Goal: Use online tool/utility: Utilize a website feature to perform a specific function

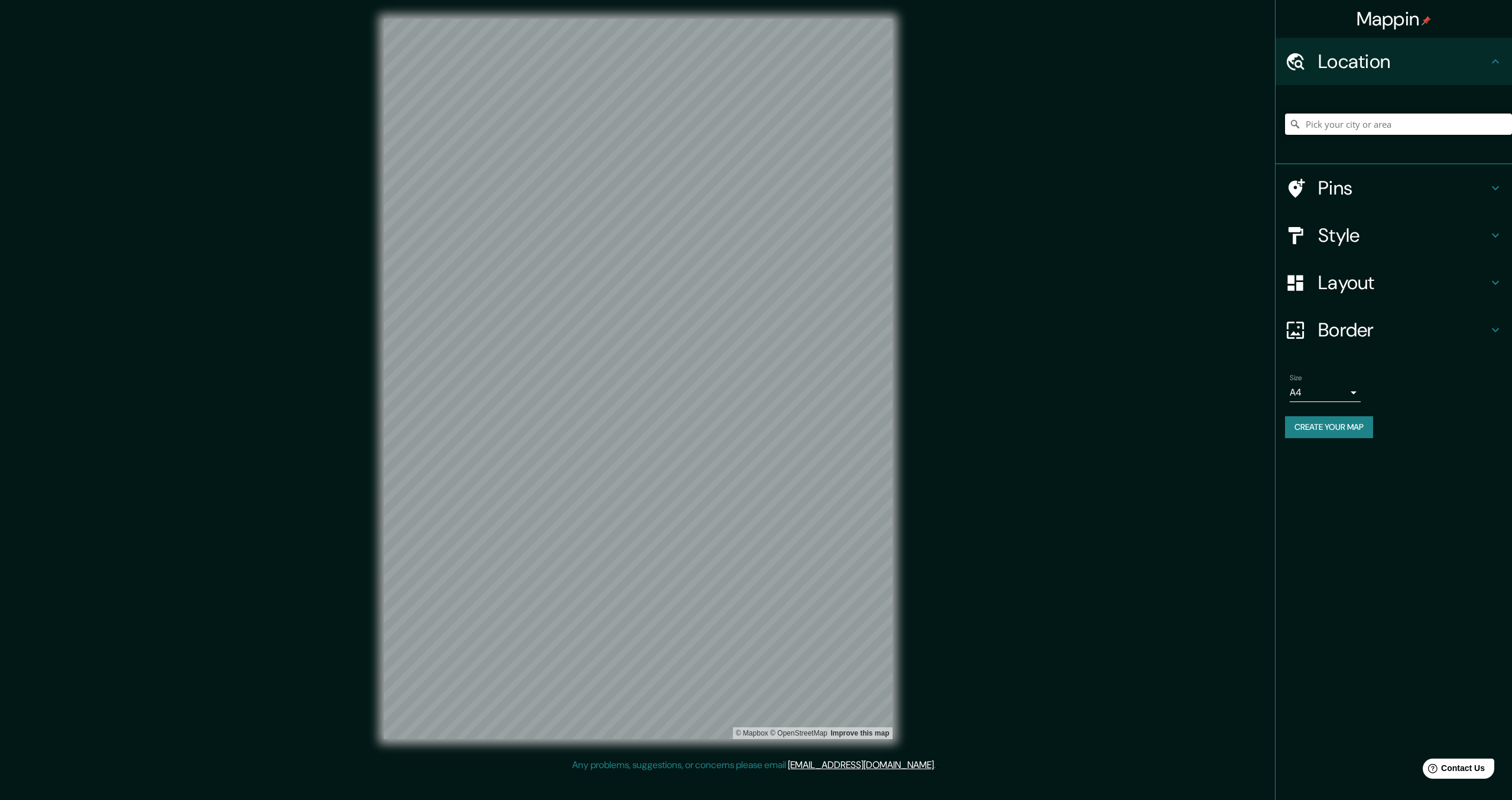
click at [1400, 122] on input "Pick your city or area" at bounding box center [1398, 125] width 227 height 22
type input "v"
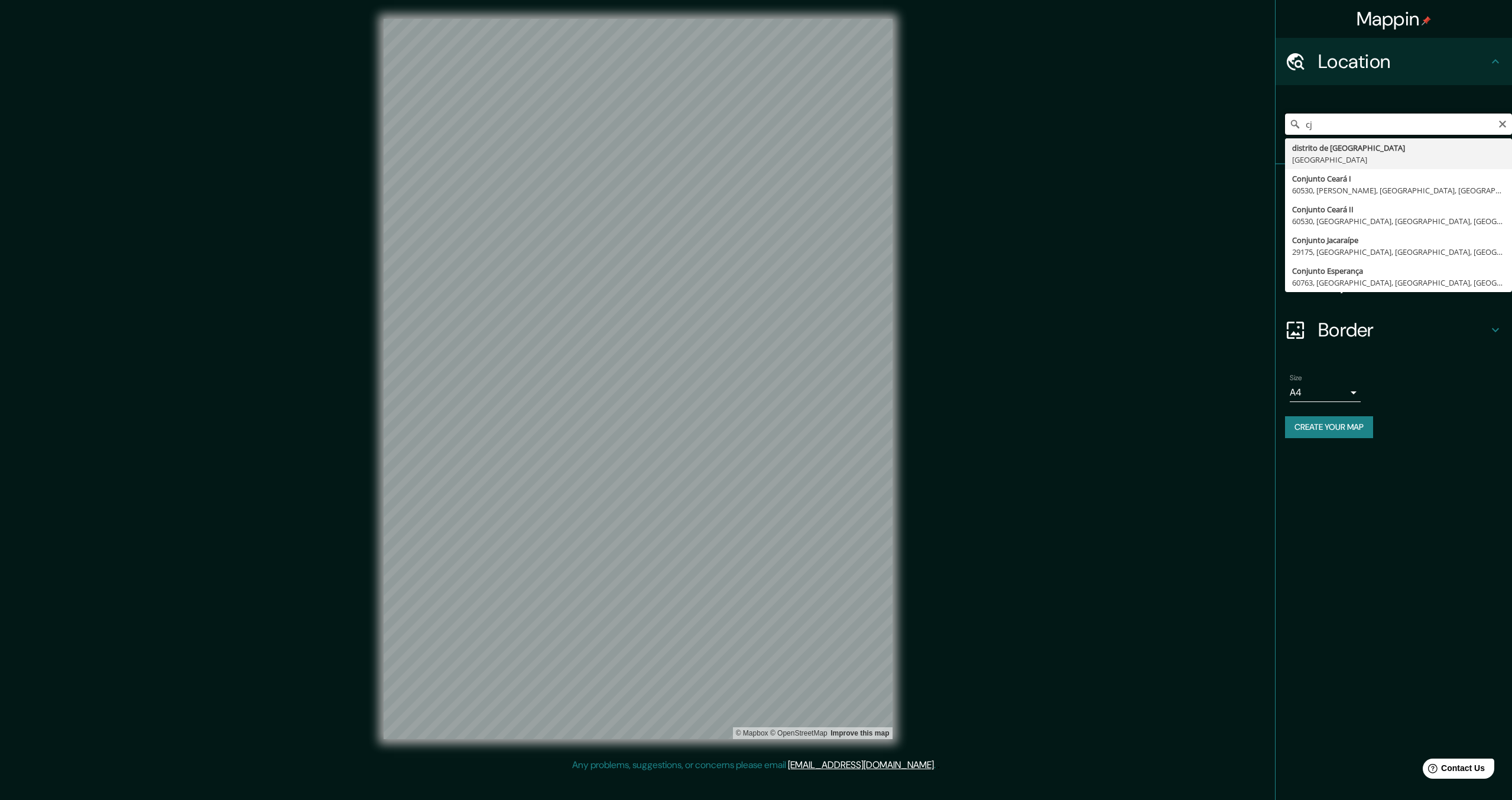
type input "c"
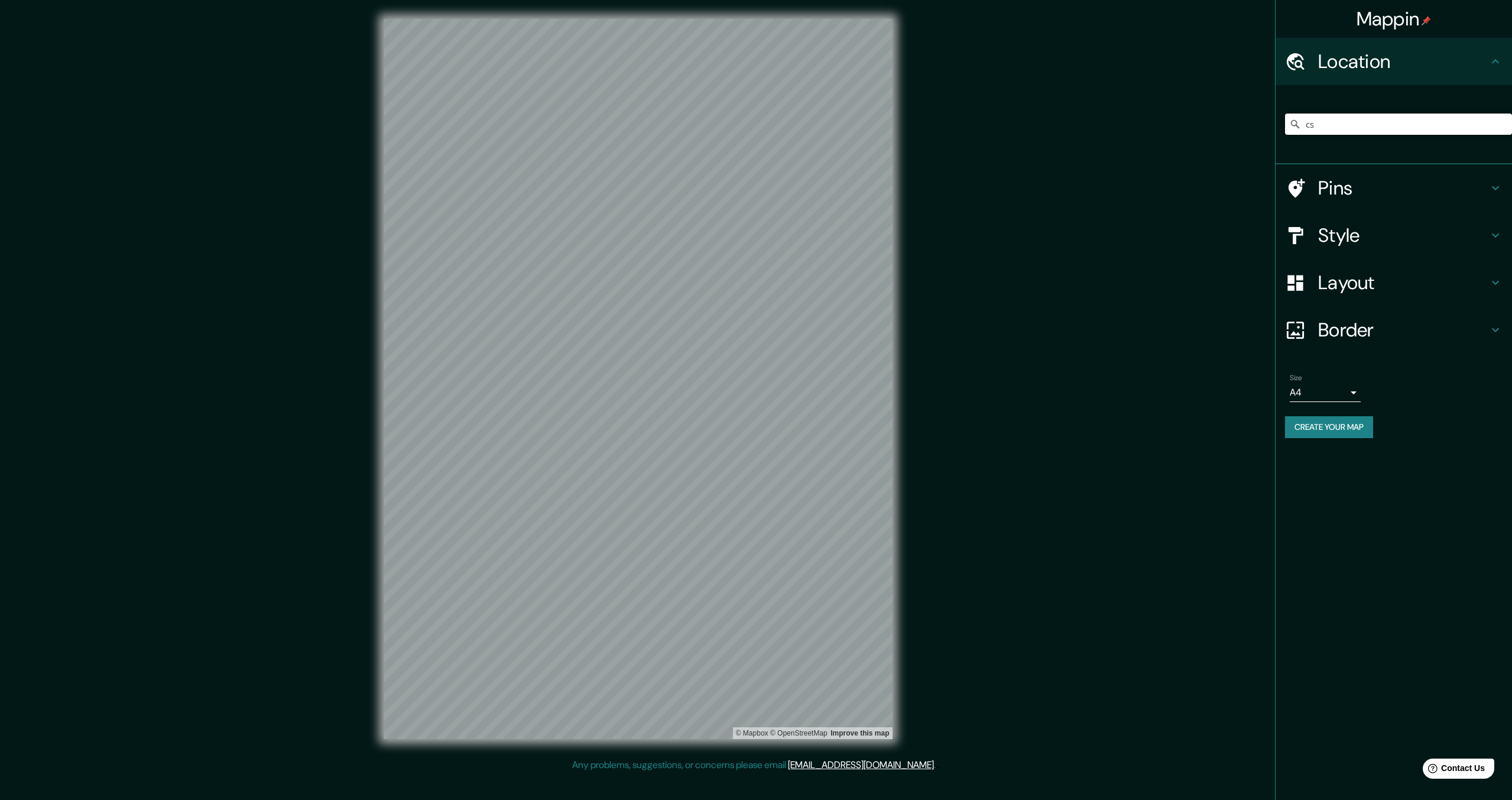
type input "c"
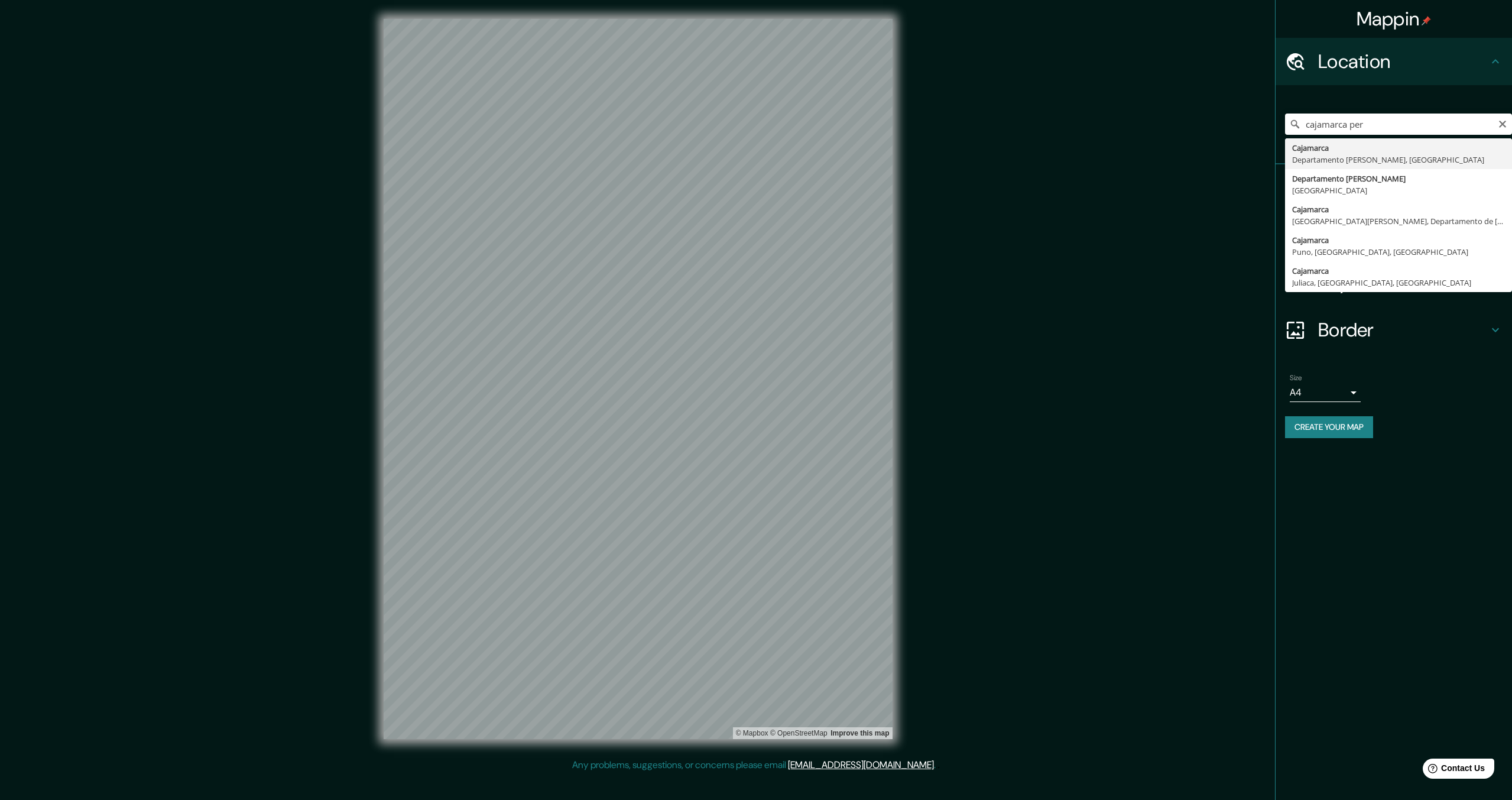
type input "Cajamarca, [GEOGRAPHIC_DATA][PERSON_NAME], [GEOGRAPHIC_DATA]"
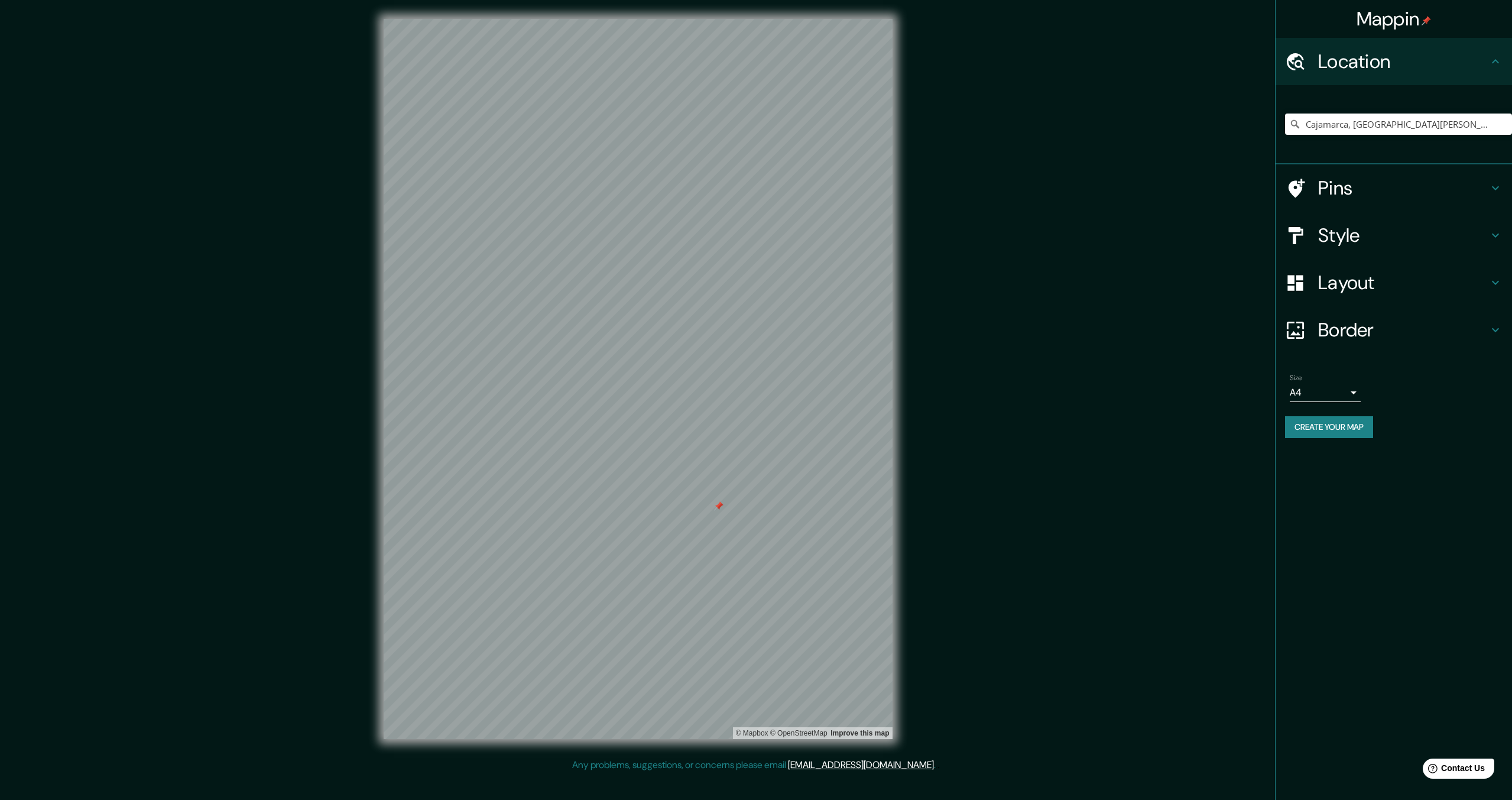
click at [720, 509] on div at bounding box center [719, 506] width 9 height 9
click at [1435, 242] on h4 "Style" at bounding box center [1403, 235] width 170 height 24
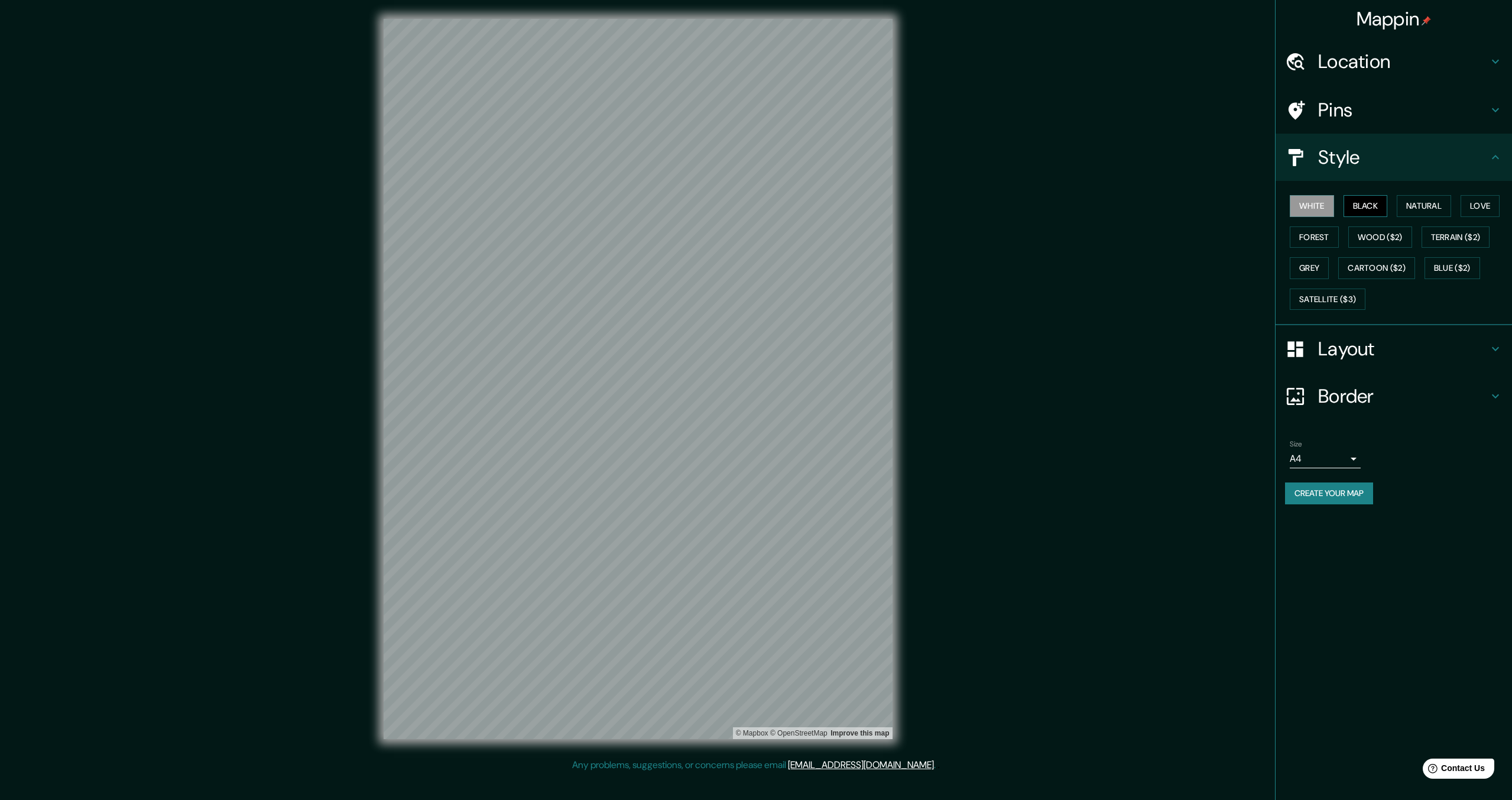
click at [1370, 209] on button "Black" at bounding box center [1366, 206] width 44 height 22
click at [1429, 211] on button "Natural" at bounding box center [1424, 206] width 55 height 22
click at [1482, 207] on button "Love" at bounding box center [1480, 206] width 39 height 22
click at [1321, 236] on button "Forest" at bounding box center [1314, 237] width 49 height 22
click at [1364, 240] on button "Wood ($2)" at bounding box center [1380, 237] width 64 height 22
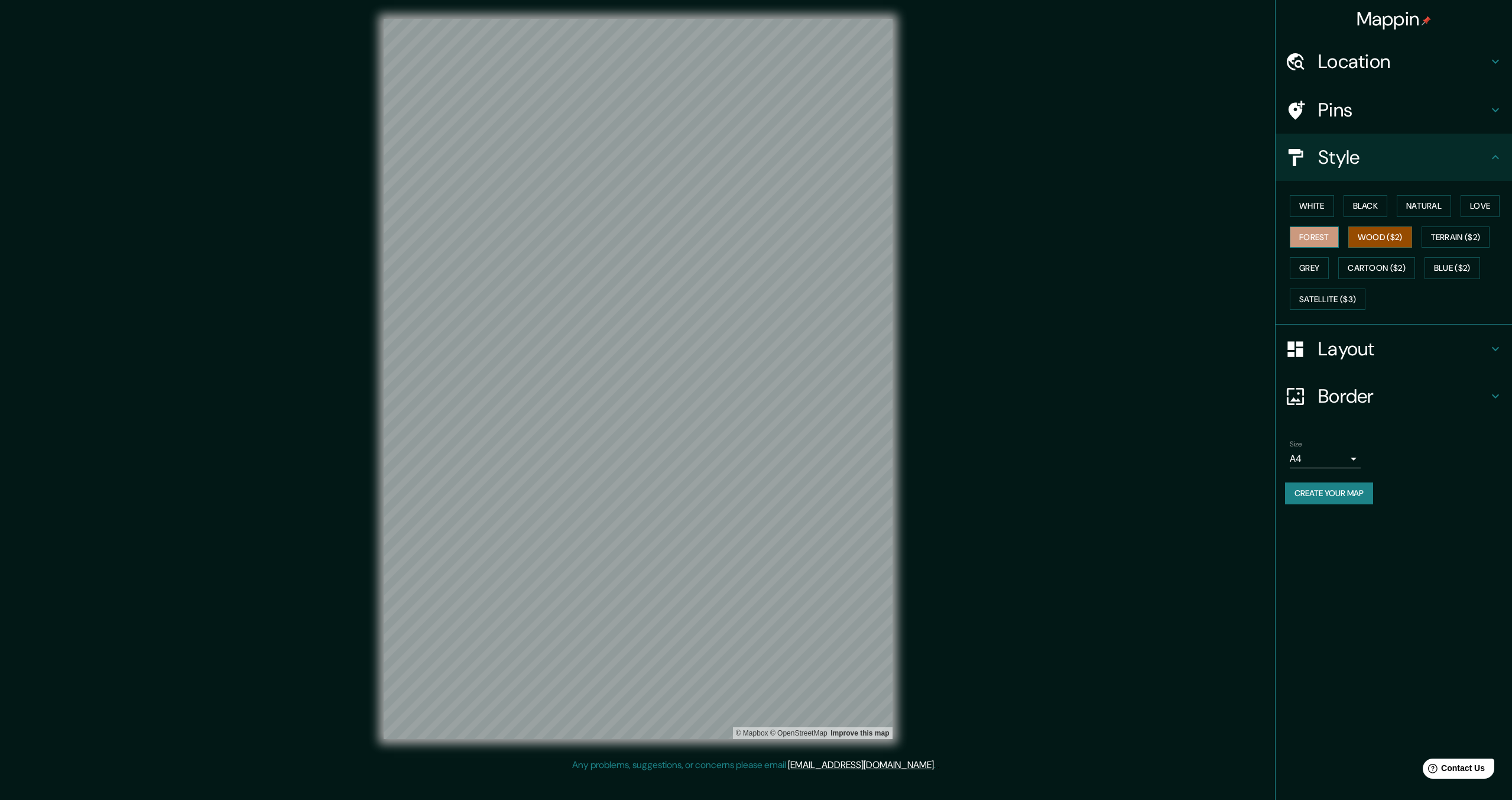
click at [1324, 240] on button "Forest" at bounding box center [1314, 237] width 49 height 22
click at [1362, 335] on div "Layout" at bounding box center [1394, 349] width 236 height 47
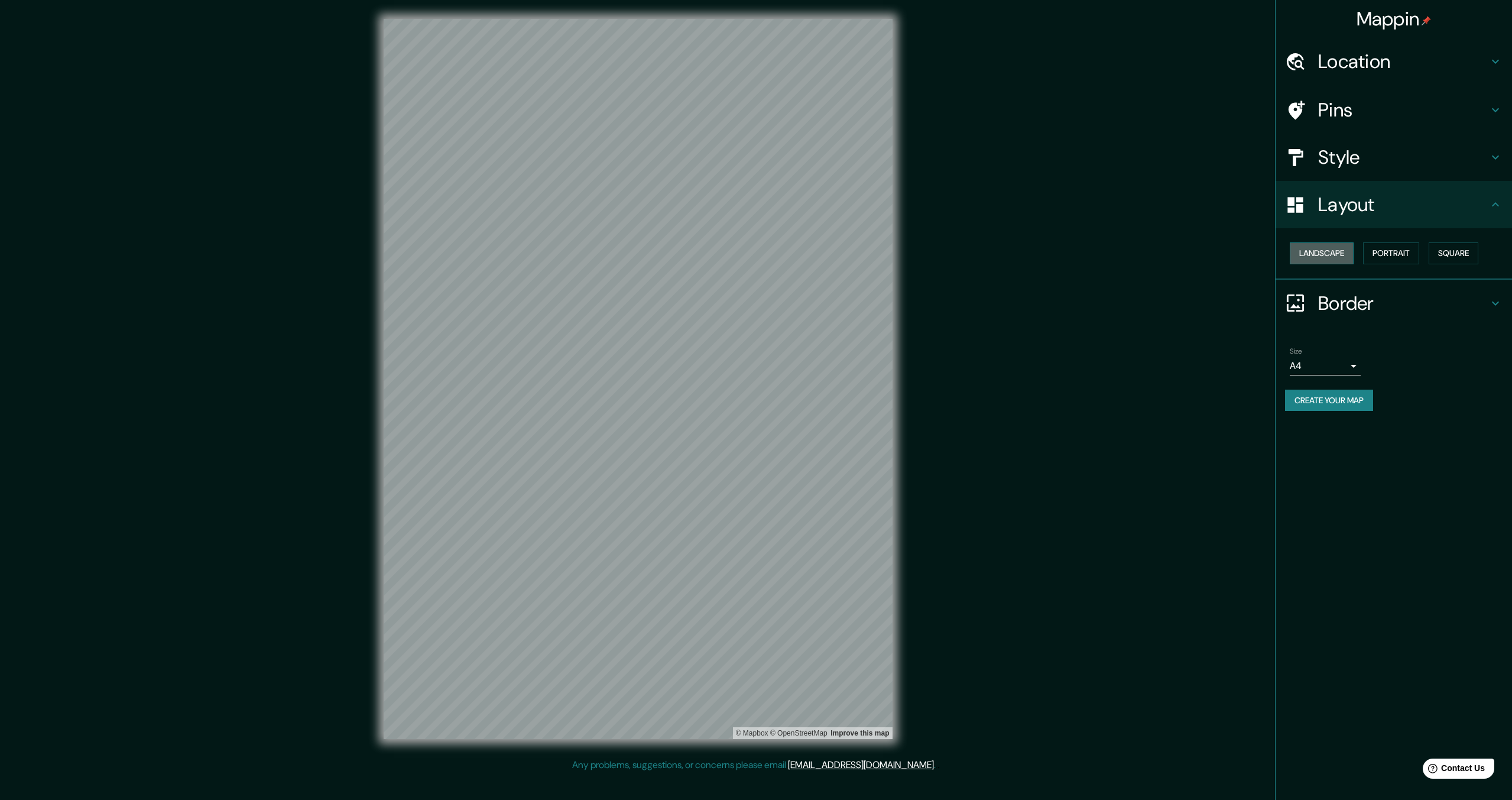
click at [1338, 253] on button "Landscape" at bounding box center [1321, 253] width 64 height 22
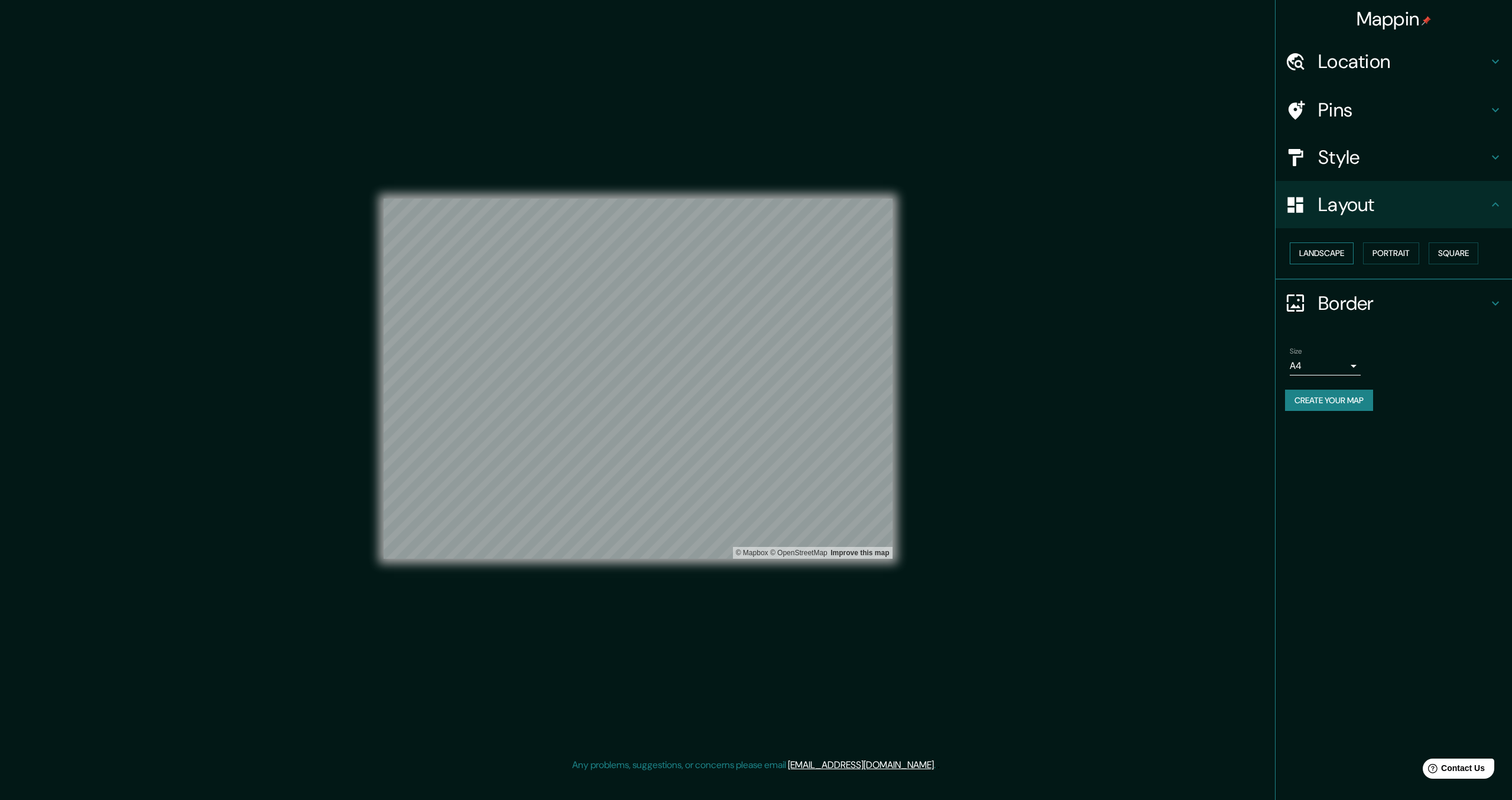
click at [1338, 253] on button "Landscape" at bounding box center [1321, 253] width 64 height 22
click at [1396, 256] on button "Portrait" at bounding box center [1391, 253] width 56 height 22
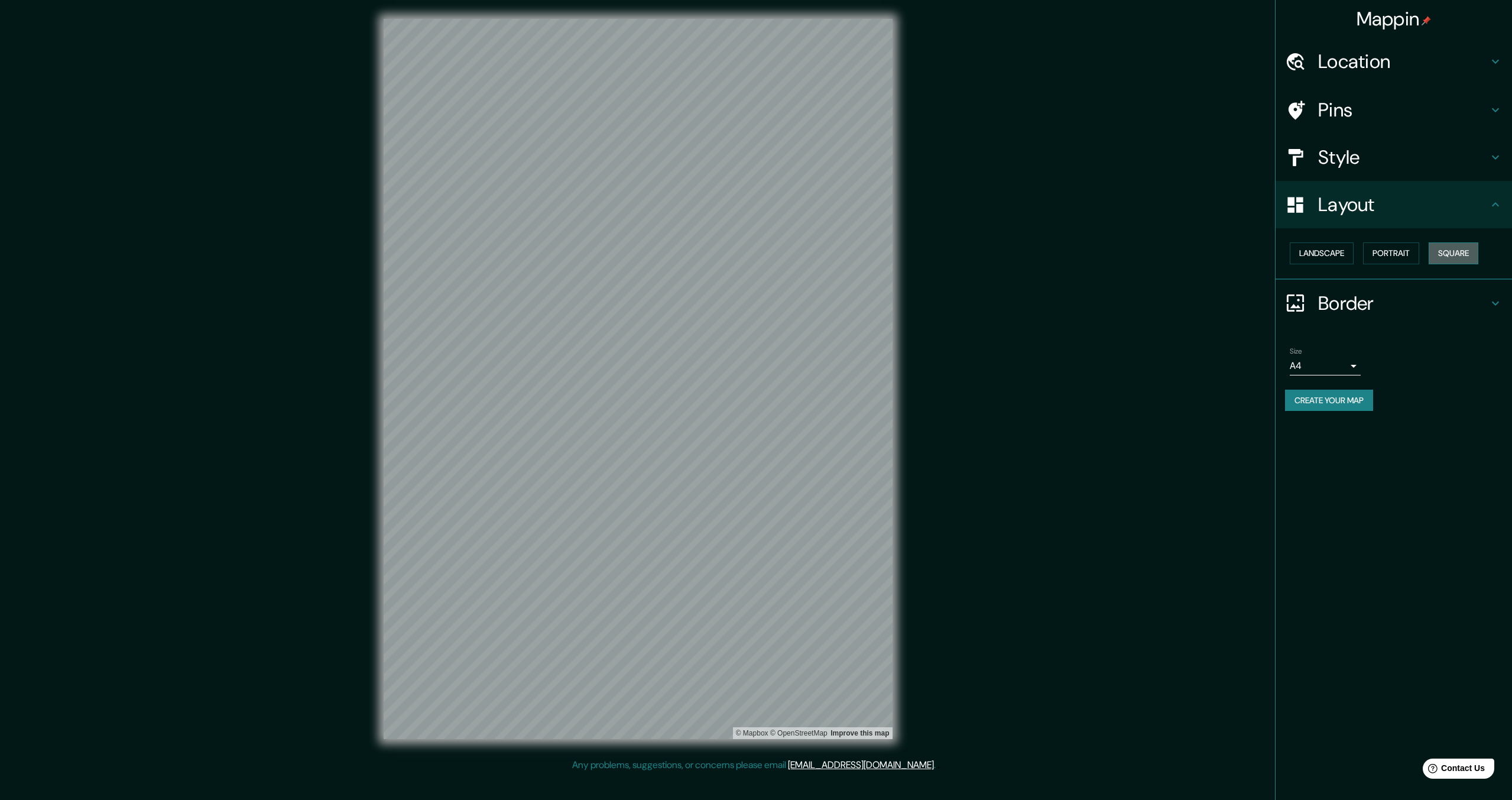
click at [1445, 253] on button "Square" at bounding box center [1454, 253] width 50 height 22
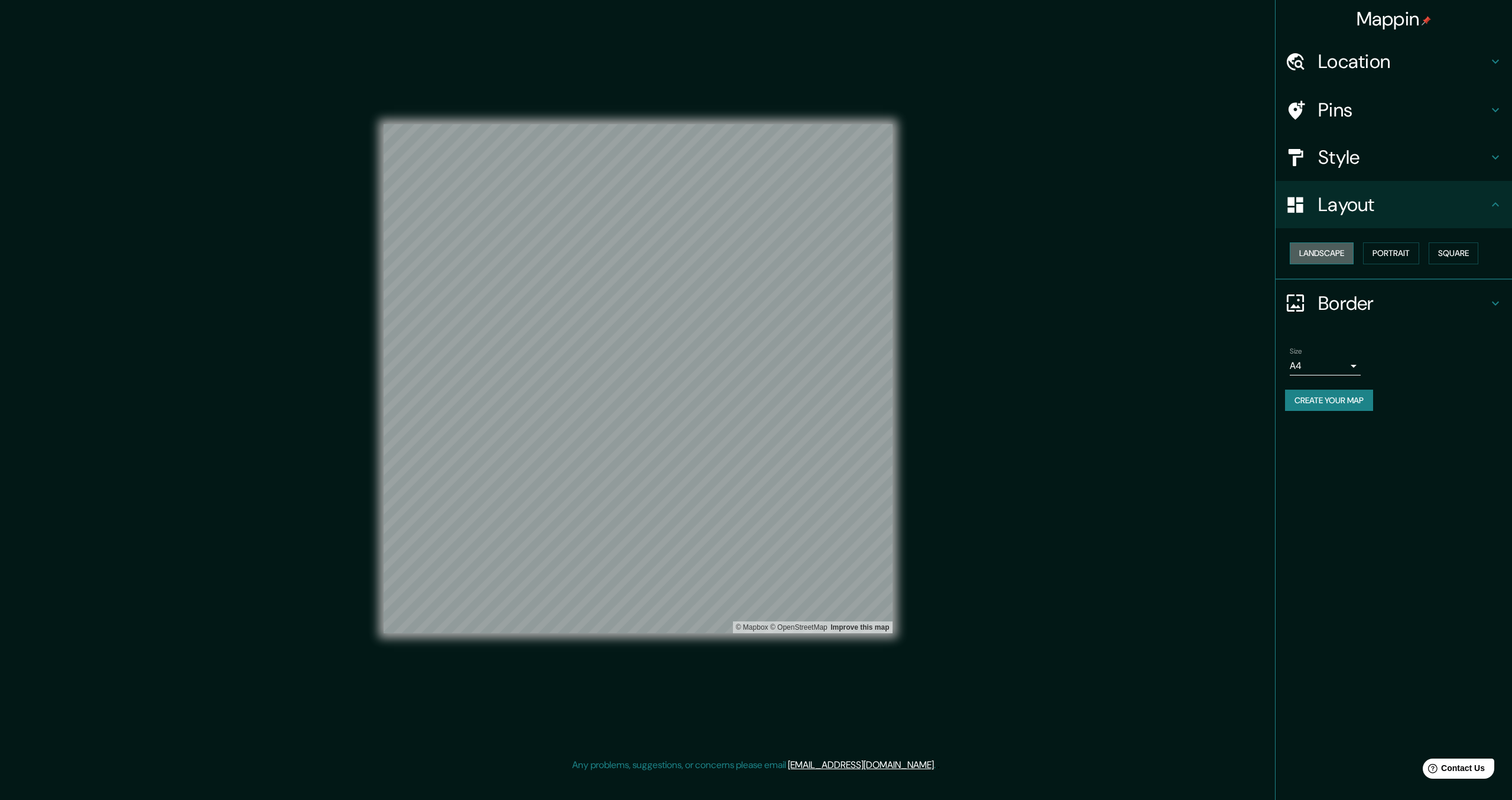
click at [1337, 252] on button "Landscape" at bounding box center [1321, 253] width 64 height 22
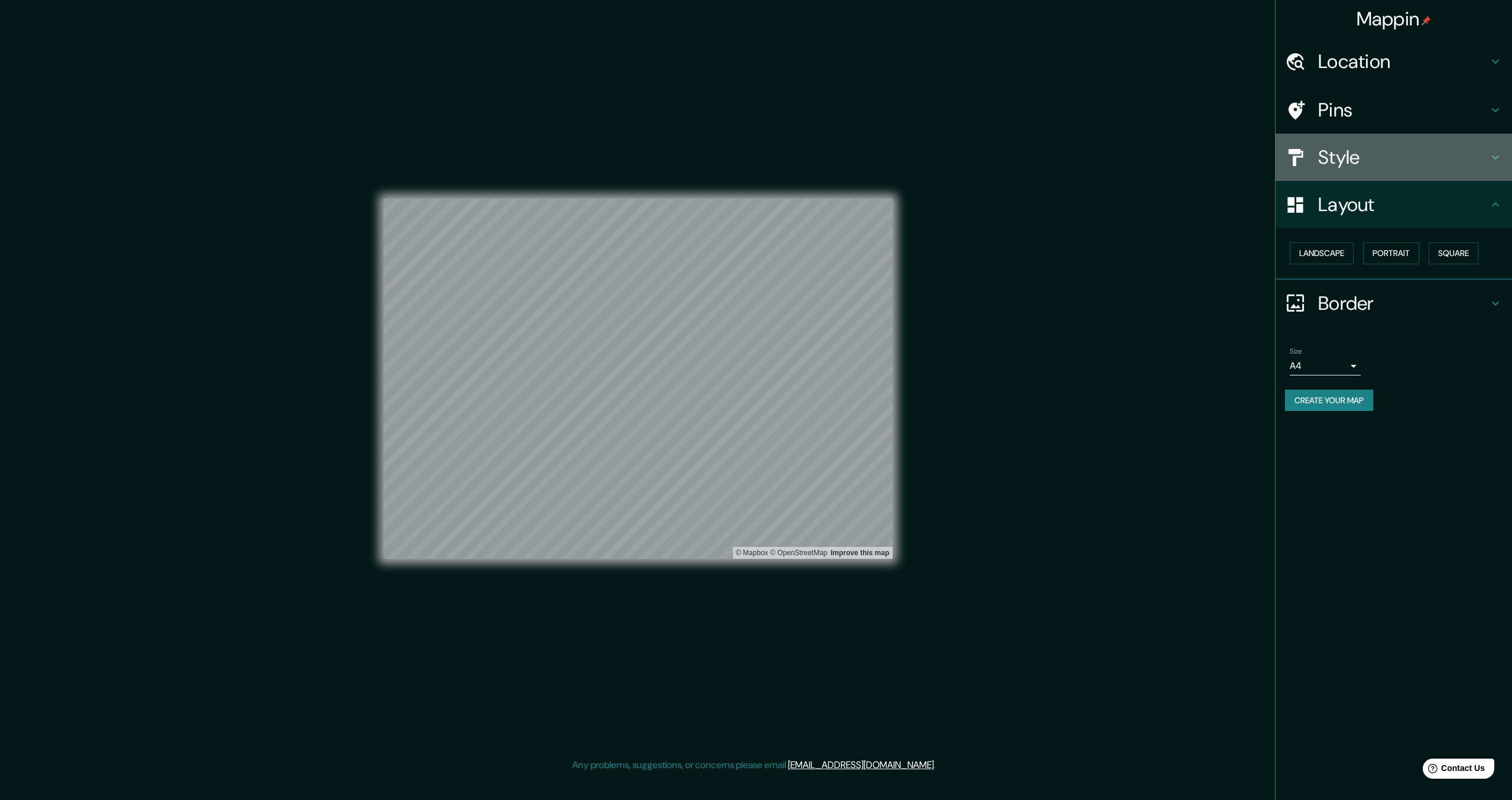
click at [1354, 165] on h4 "Style" at bounding box center [1403, 157] width 170 height 24
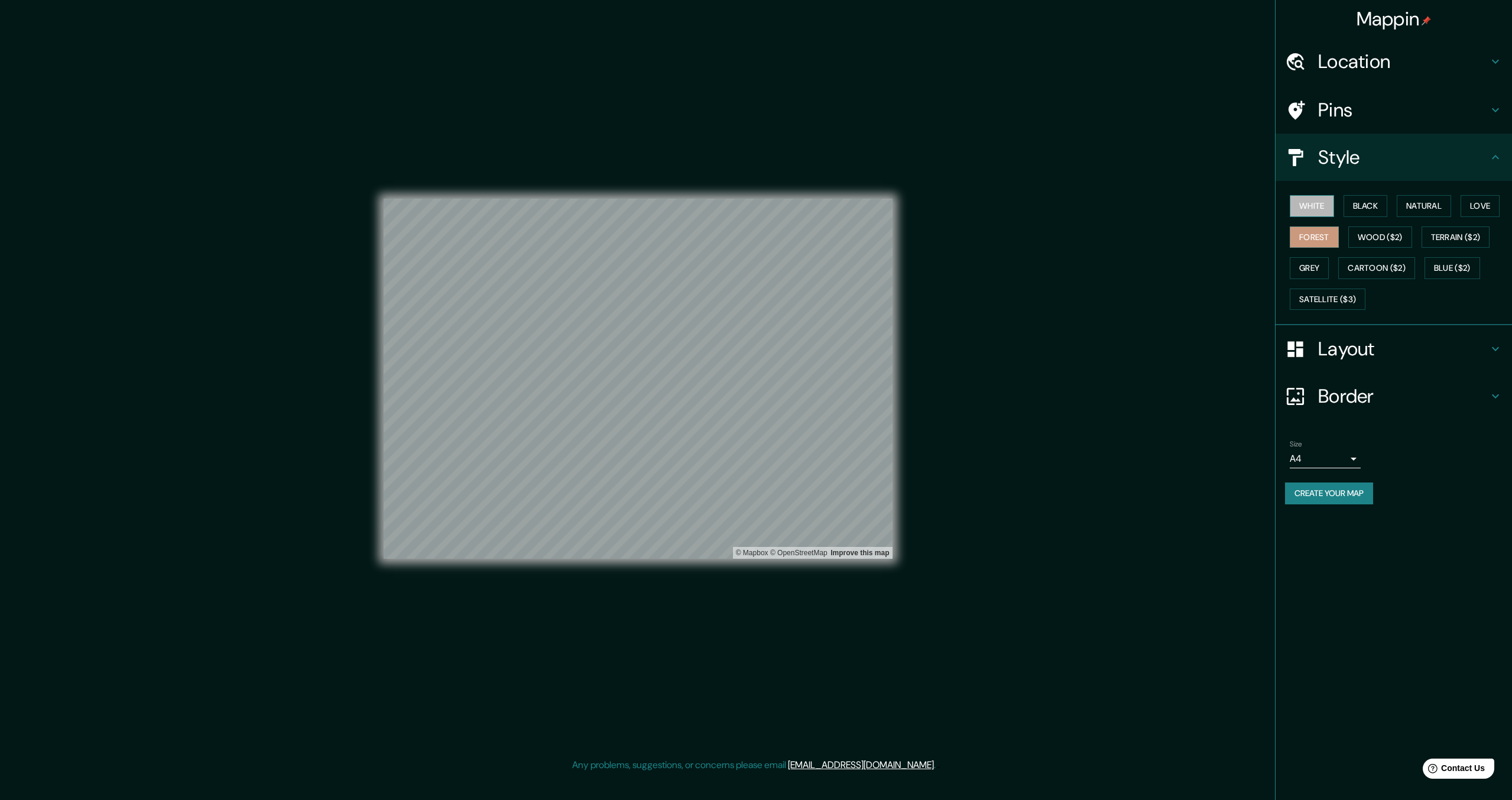
click at [1313, 202] on button "White" at bounding box center [1312, 206] width 44 height 22
click at [1363, 201] on button "Black" at bounding box center [1366, 206] width 44 height 22
click at [1425, 203] on button "Natural" at bounding box center [1424, 206] width 55 height 22
click at [1399, 206] on div "White Black Natural Love Forest Wood ($2) Terrain ($2) Grey Cartoon ($2) Blue (…" at bounding box center [1398, 253] width 227 height 124
click at [1383, 207] on button "Black" at bounding box center [1366, 206] width 44 height 22
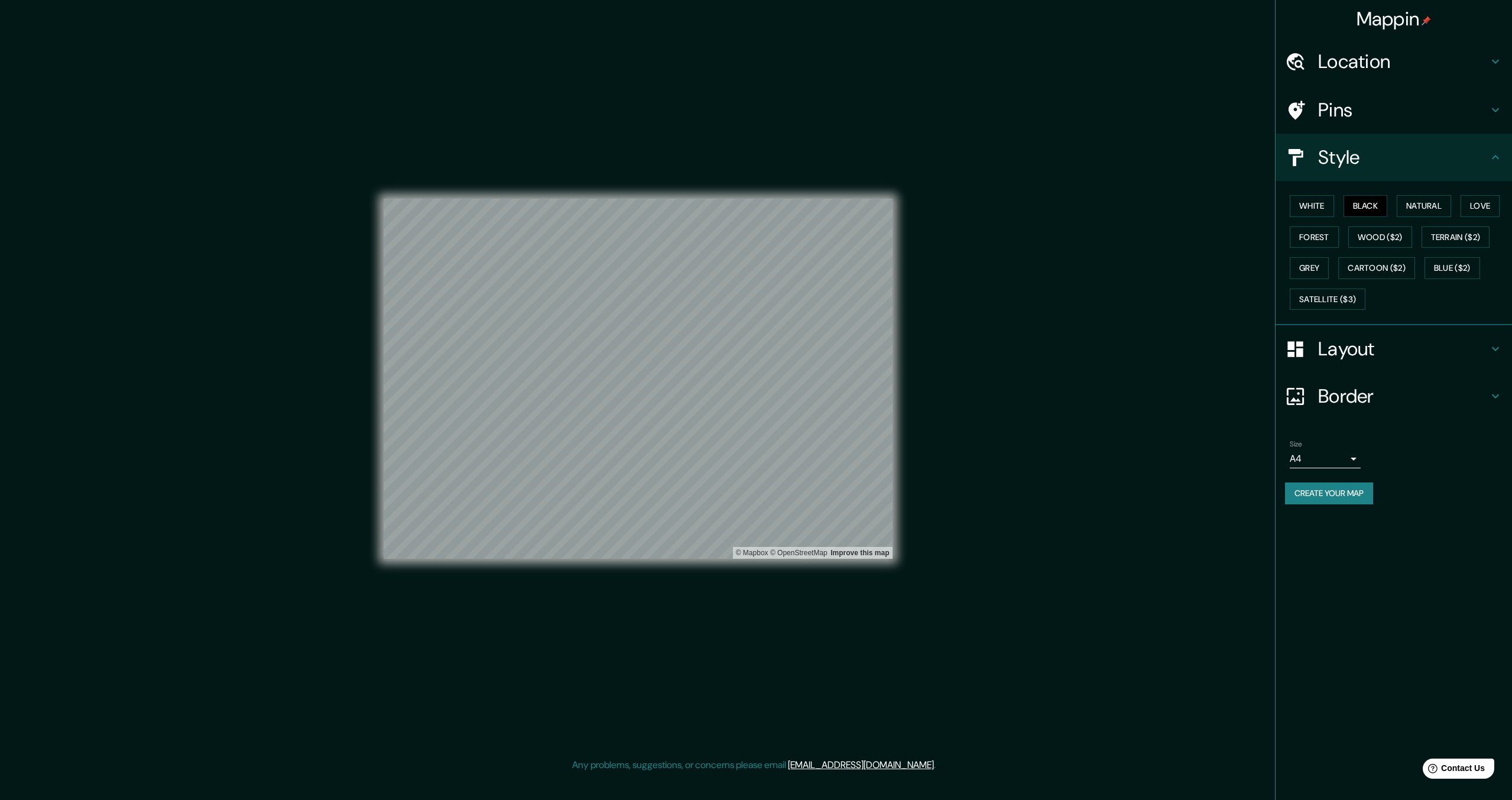
click at [1395, 207] on div "White Black Natural Love Forest Wood ($2) Terrain ($2) Grey Cartoon ($2) Blue (…" at bounding box center [1398, 253] width 227 height 124
click at [1415, 206] on button "Natural" at bounding box center [1424, 206] width 55 height 22
click at [1482, 207] on button "Love" at bounding box center [1480, 206] width 39 height 22
click at [1365, 206] on button "Black" at bounding box center [1366, 206] width 44 height 22
click at [1326, 207] on button "White" at bounding box center [1312, 206] width 44 height 22
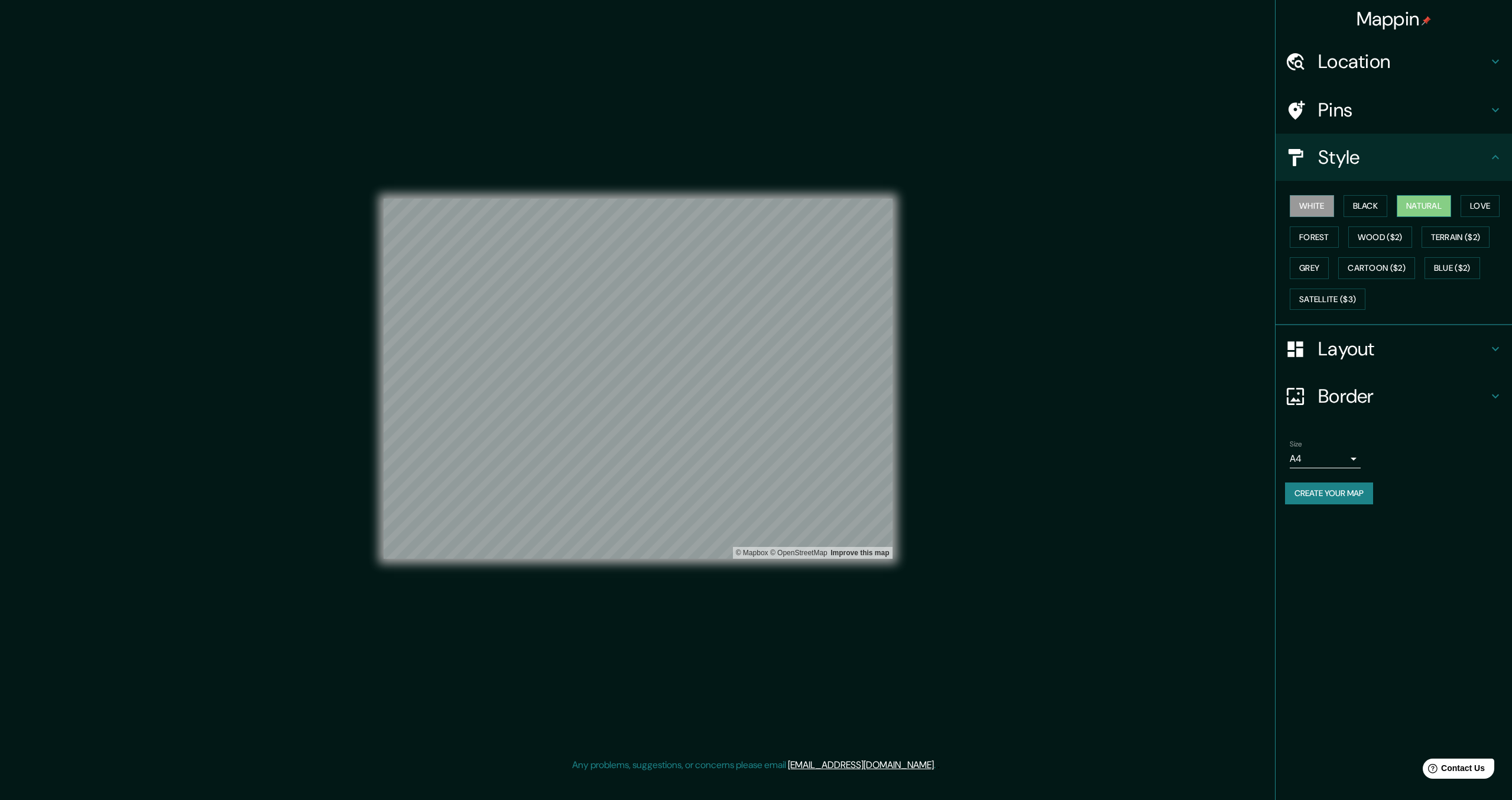
click at [1427, 202] on button "Natural" at bounding box center [1424, 206] width 55 height 22
click at [1308, 236] on button "Forest" at bounding box center [1314, 237] width 49 height 22
click at [1352, 455] on body "Mappin Location [GEOGRAPHIC_DATA], [GEOGRAPHIC_DATA][PERSON_NAME], [GEOGRAPHIC_…" at bounding box center [756, 400] width 1512 height 800
click at [1314, 507] on li "A3" at bounding box center [1325, 505] width 71 height 22
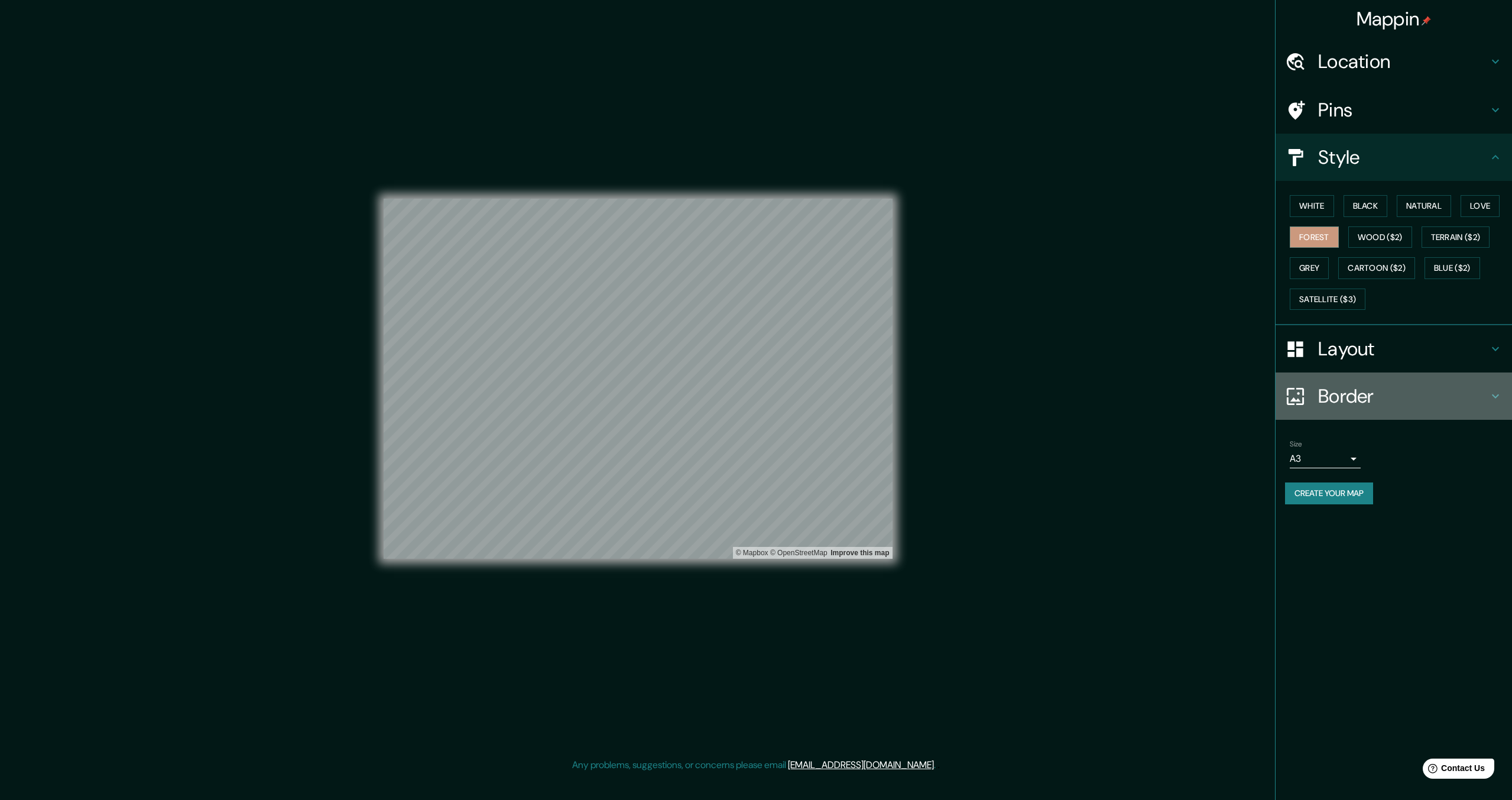
click at [1338, 388] on h4 "Border" at bounding box center [1403, 396] width 170 height 24
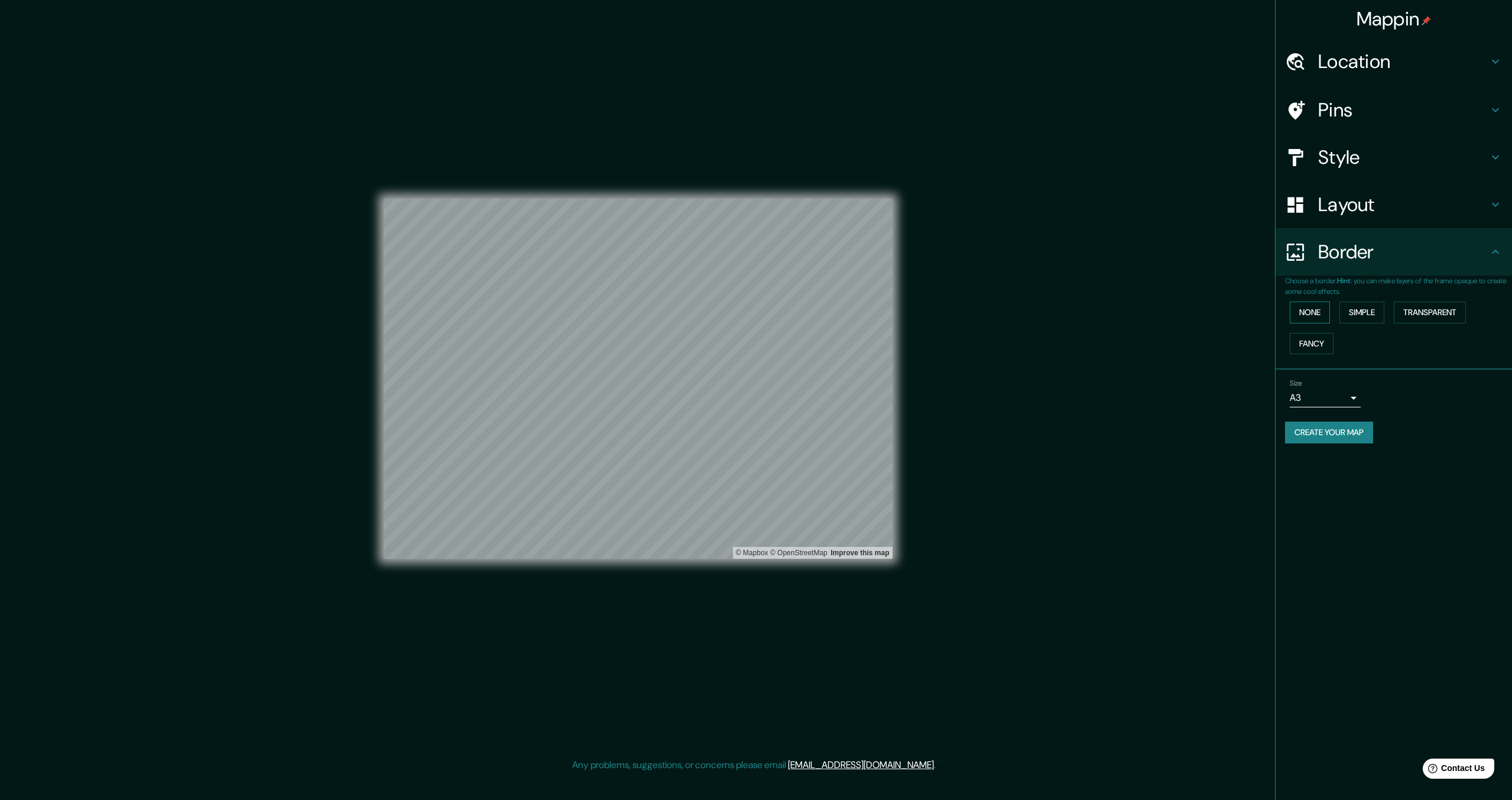
click at [1313, 316] on button "None" at bounding box center [1310, 312] width 40 height 22
click at [1340, 431] on button "Create your map" at bounding box center [1329, 432] width 88 height 22
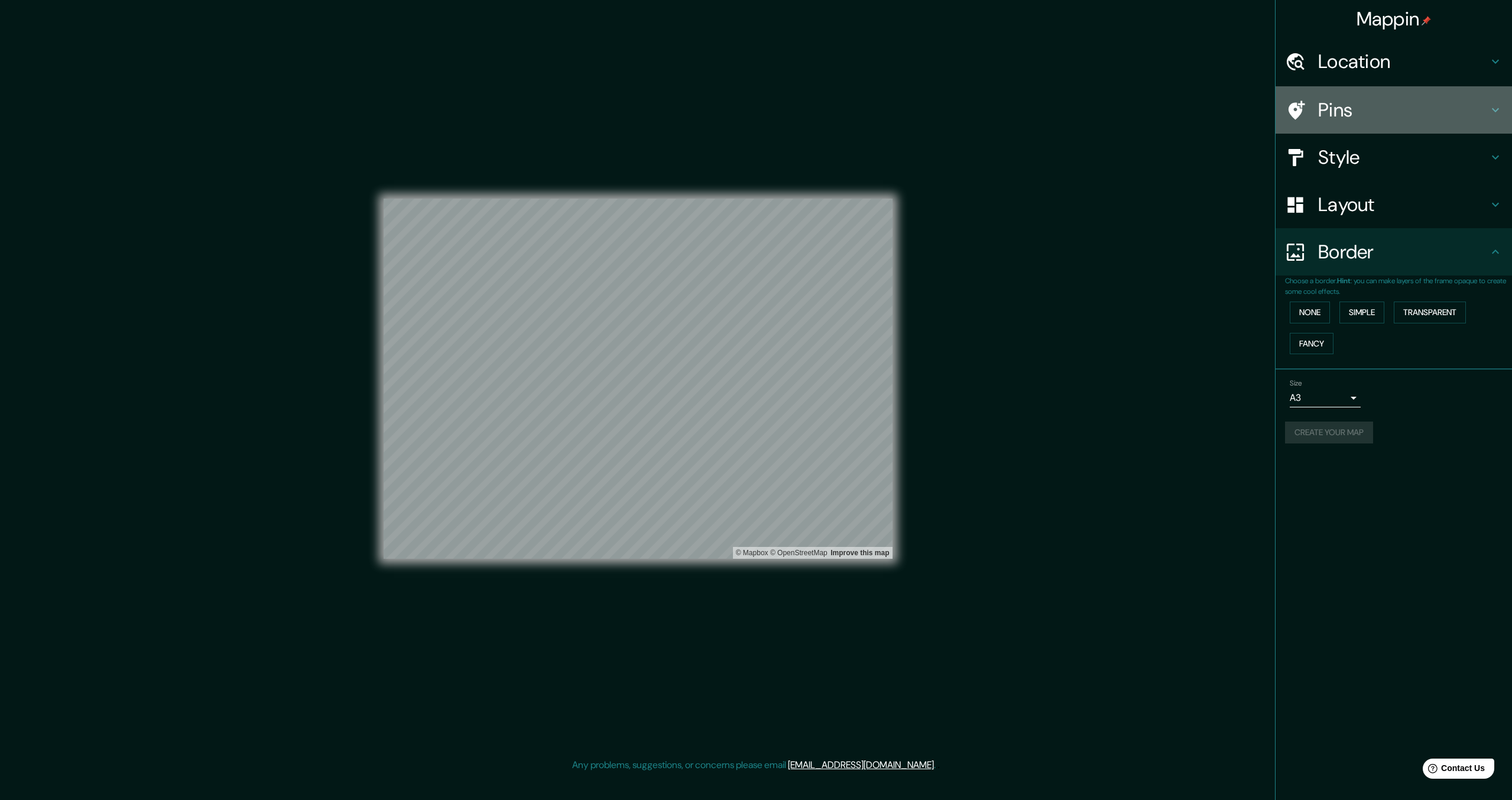
click at [1359, 103] on h4 "Pins" at bounding box center [1403, 110] width 170 height 24
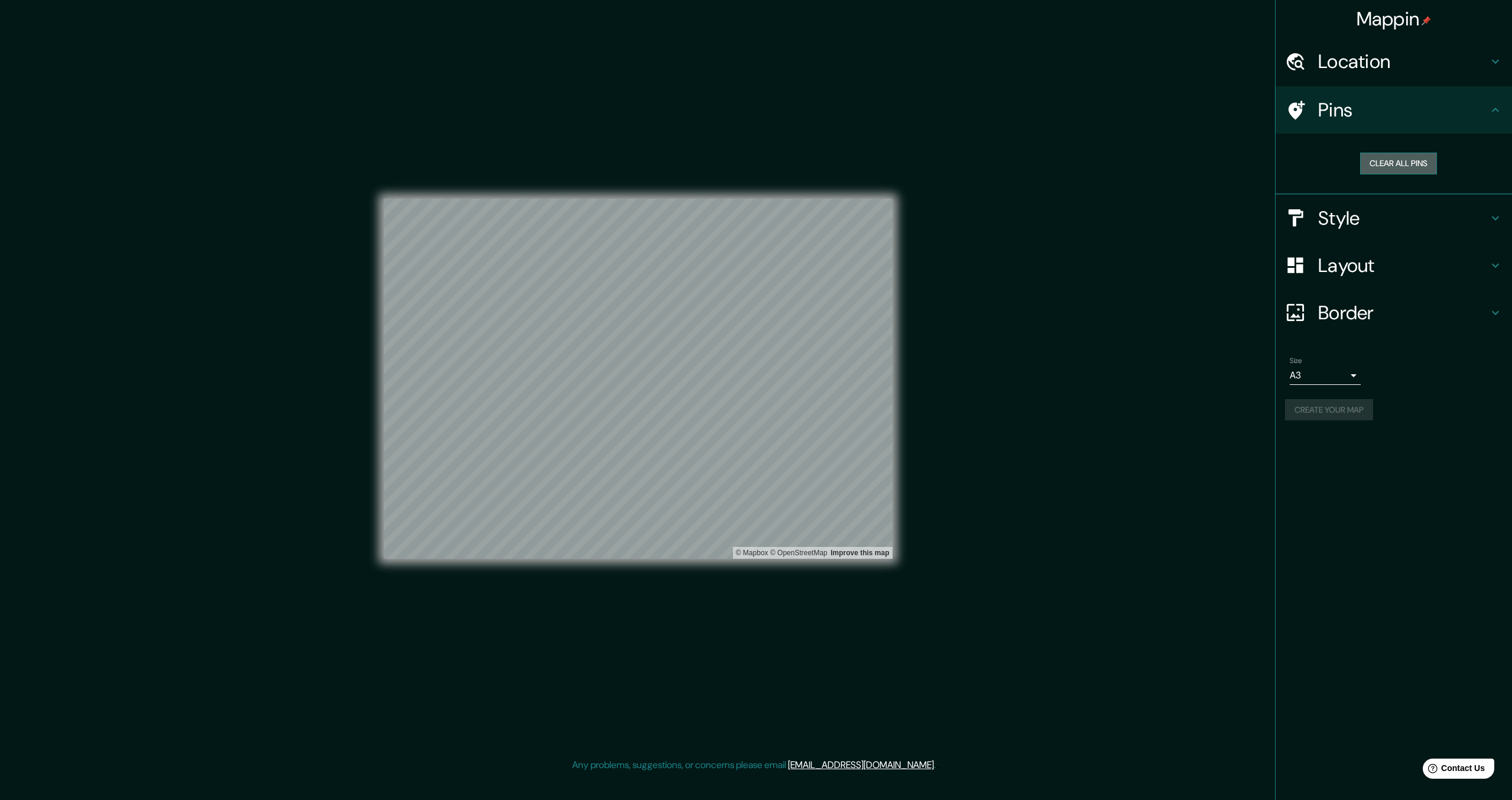
click at [1391, 160] on button "Clear all pins" at bounding box center [1399, 164] width 77 height 22
click at [1410, 164] on button "Clear all pins" at bounding box center [1399, 164] width 77 height 22
click at [1326, 415] on button "Create your map" at bounding box center [1329, 410] width 88 height 22
click at [998, 467] on div "Mappin Location [GEOGRAPHIC_DATA], [GEOGRAPHIC_DATA][PERSON_NAME], [GEOGRAPHIC_…" at bounding box center [756, 389] width 1512 height 777
click at [1346, 379] on body "Mappin Location [GEOGRAPHIC_DATA], [GEOGRAPHIC_DATA][PERSON_NAME], [GEOGRAPHIC_…" at bounding box center [756, 400] width 1512 height 800
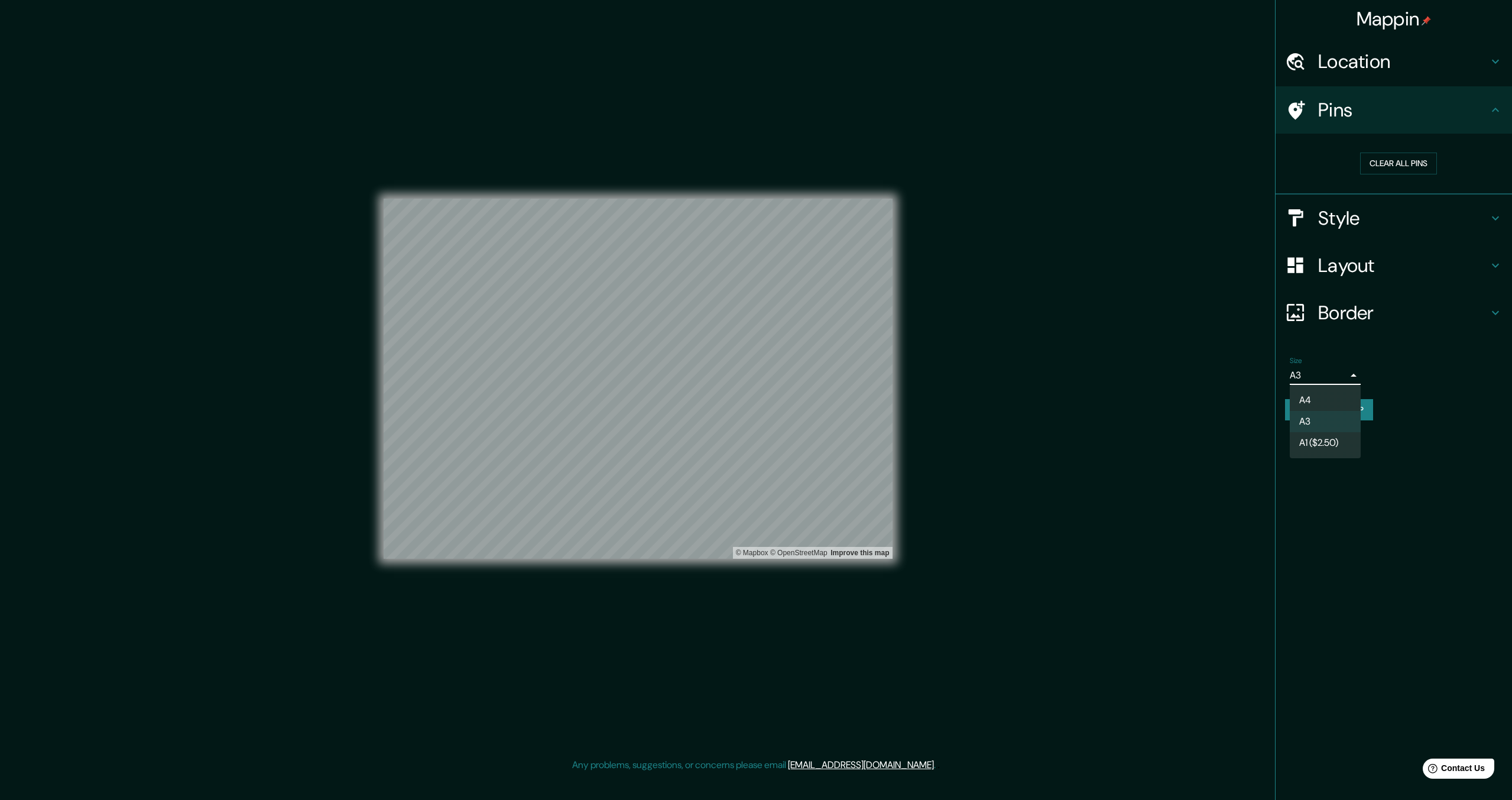
click at [1330, 395] on li "A4" at bounding box center [1325, 401] width 71 height 22
click at [1347, 381] on body "Mappin Location [GEOGRAPHIC_DATA], [GEOGRAPHIC_DATA][PERSON_NAME], [GEOGRAPHIC_…" at bounding box center [756, 400] width 1512 height 800
click at [1317, 411] on li "A3" at bounding box center [1325, 422] width 71 height 22
click at [1352, 412] on button "Create your map" at bounding box center [1329, 410] width 88 height 22
click at [1133, 444] on div "Mappin Location [GEOGRAPHIC_DATA], [GEOGRAPHIC_DATA][PERSON_NAME], [GEOGRAPHIC_…" at bounding box center [756, 389] width 1512 height 777
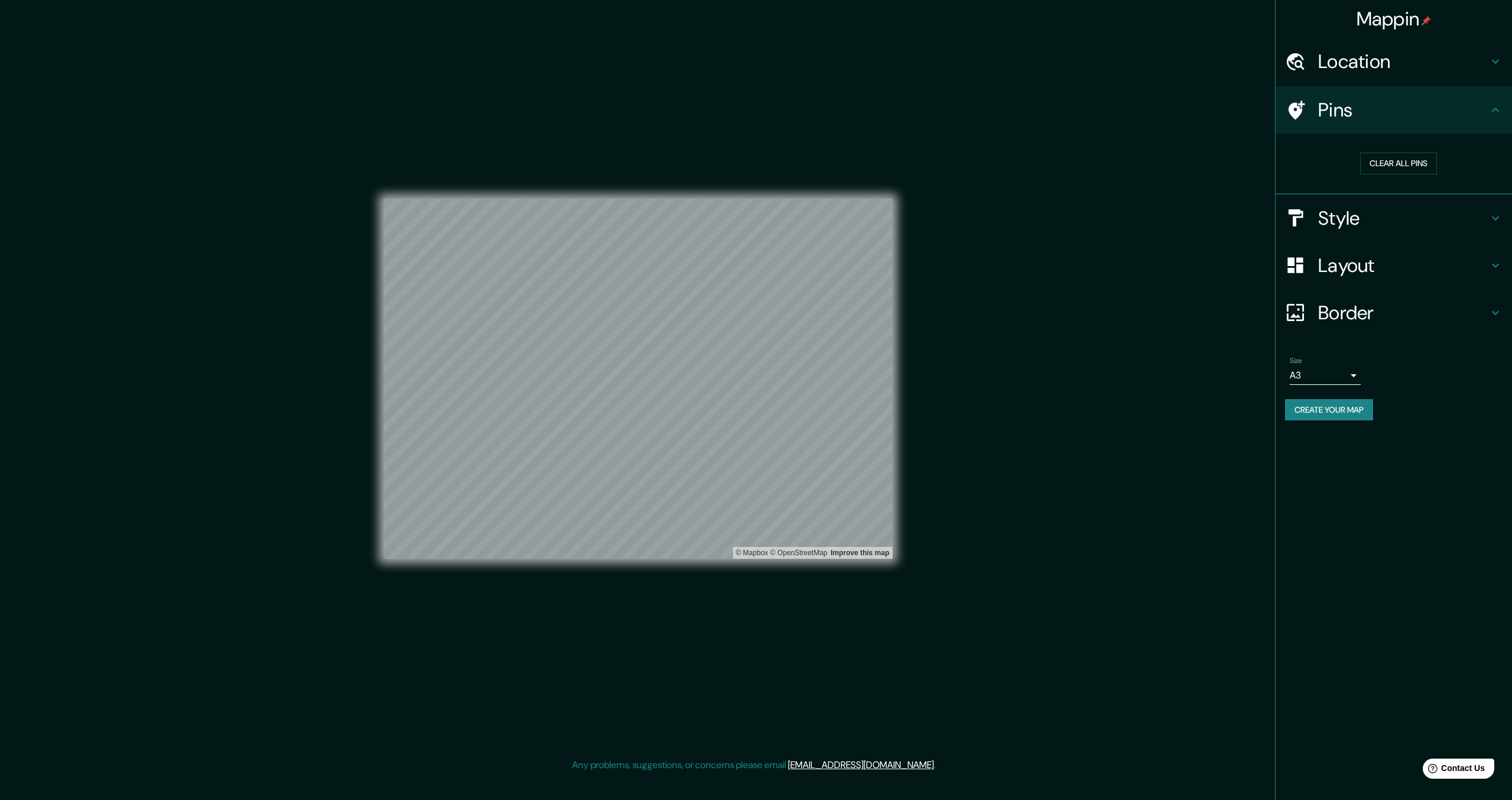
click at [1350, 418] on button "Create your map" at bounding box center [1329, 410] width 88 height 22
